Goal: Find specific page/section: Find specific page/section

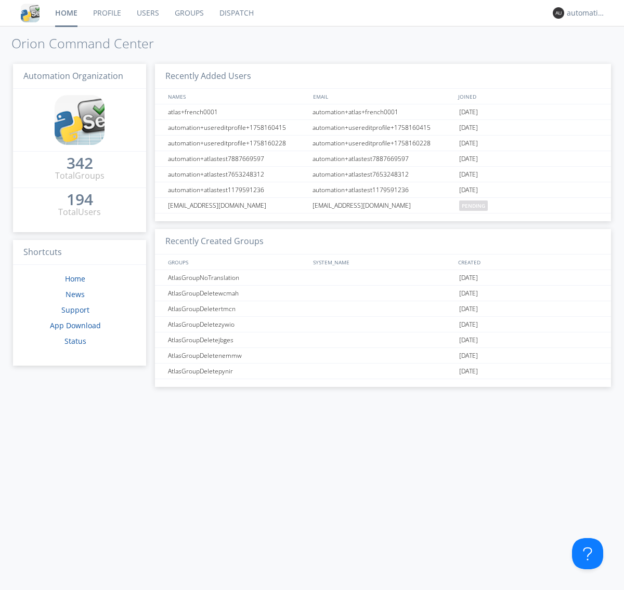
click at [235, 13] on link "Dispatch" at bounding box center [236, 13] width 50 height 26
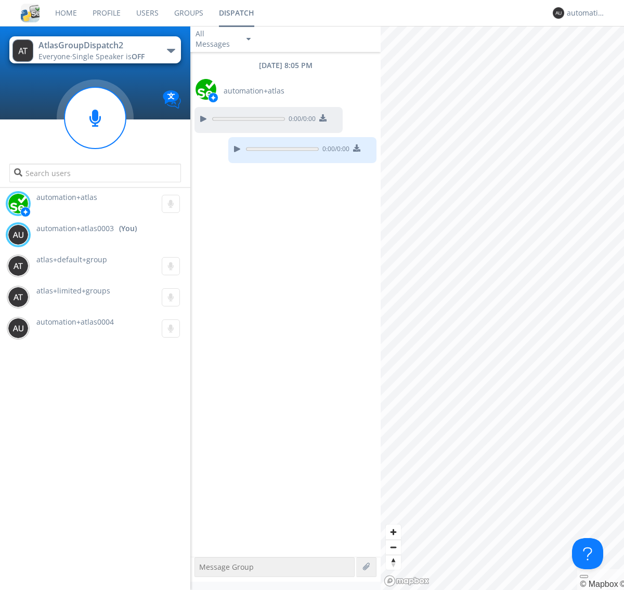
click at [170, 50] on div "button" at bounding box center [171, 51] width 8 height 4
click at [0, 0] on span "AtlasGroupDispatch" at bounding box center [0, 0] width 0 height 0
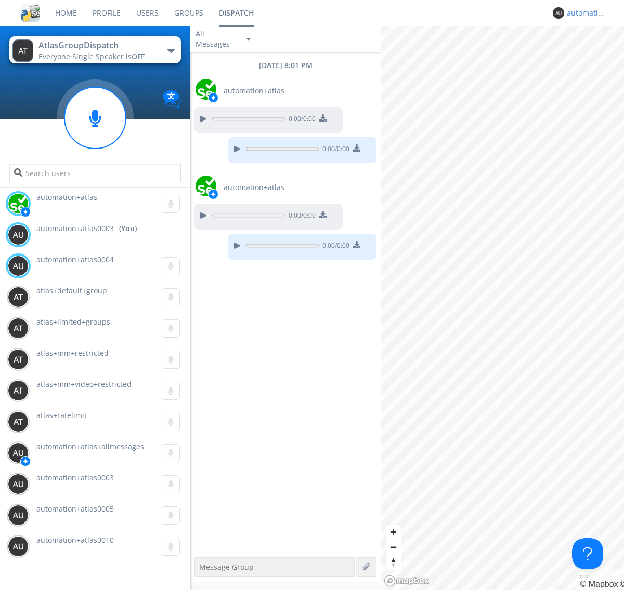
click at [583, 13] on div "automation+atlas0003" at bounding box center [585, 13] width 39 height 10
